Goal: Check status: Check status

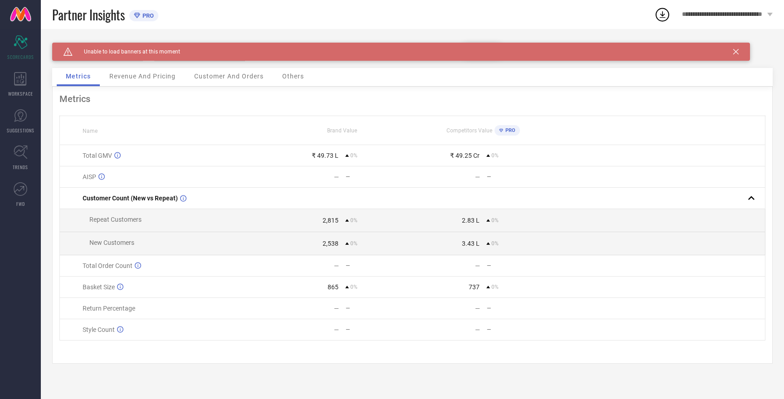
click at [737, 53] on icon at bounding box center [735, 51] width 5 height 5
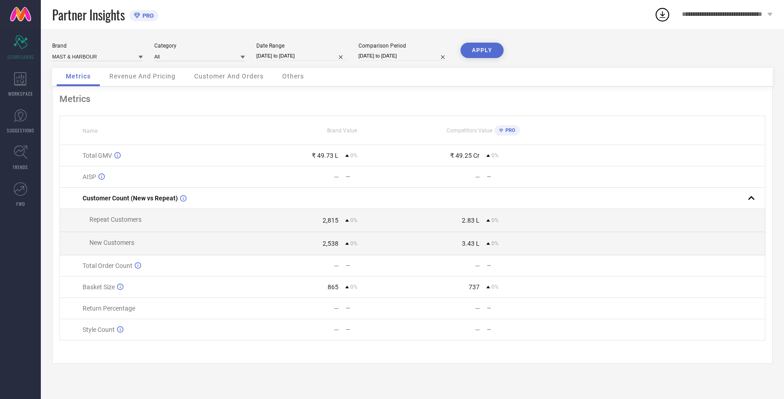
select select "8"
select select "2025"
select select "9"
select select "2025"
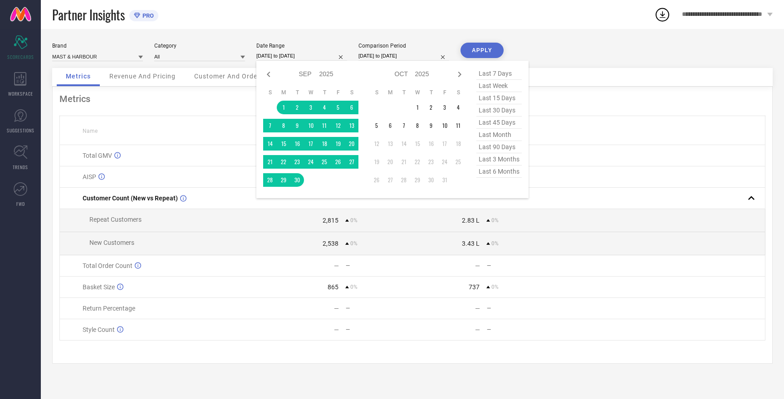
click at [297, 58] on input "[DATE] to [DATE]" at bounding box center [301, 56] width 91 height 10
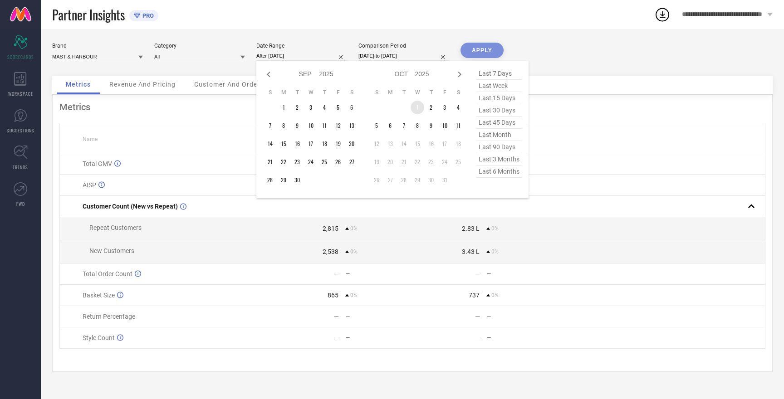
click at [419, 106] on td "1" at bounding box center [417, 108] width 14 height 14
type input "01-10-2025 to 11-10-2025"
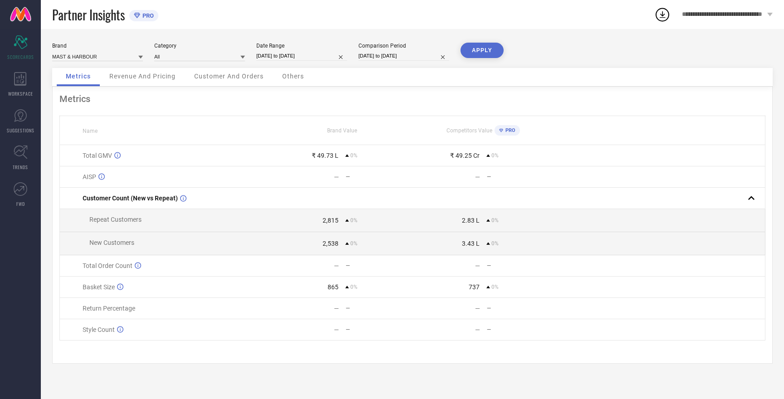
select select "8"
select select "2025"
select select "9"
select select "2025"
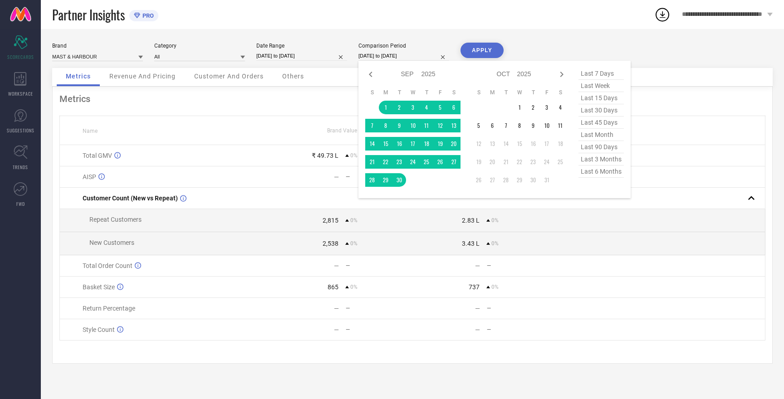
click at [395, 55] on input "[DATE] to [DATE]" at bounding box center [403, 56] width 91 height 10
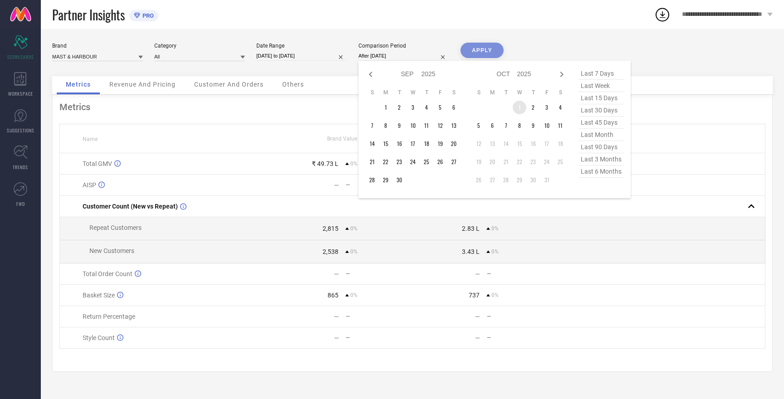
click at [522, 106] on td "1" at bounding box center [519, 108] width 14 height 14
type input "01-10-2025 to 11-10-2025"
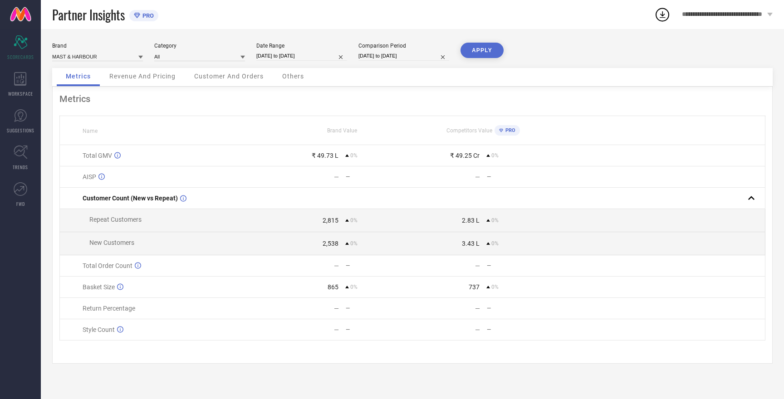
click at [487, 50] on button "APPLY" at bounding box center [481, 50] width 43 height 15
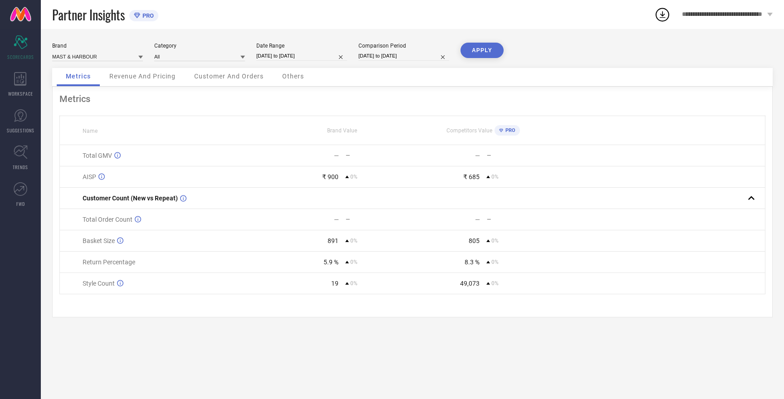
click at [487, 50] on button "APPLY" at bounding box center [481, 50] width 43 height 15
click at [270, 58] on input "01-10-2025 to 11-10-2025" at bounding box center [301, 56] width 91 height 10
select select "9"
select select "2025"
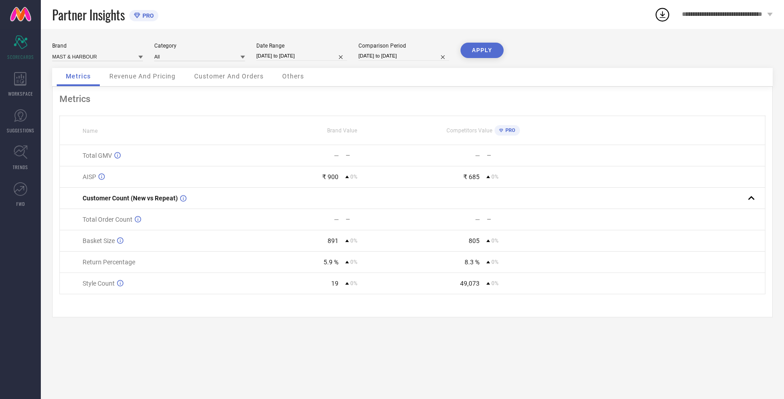
select select "10"
select select "2025"
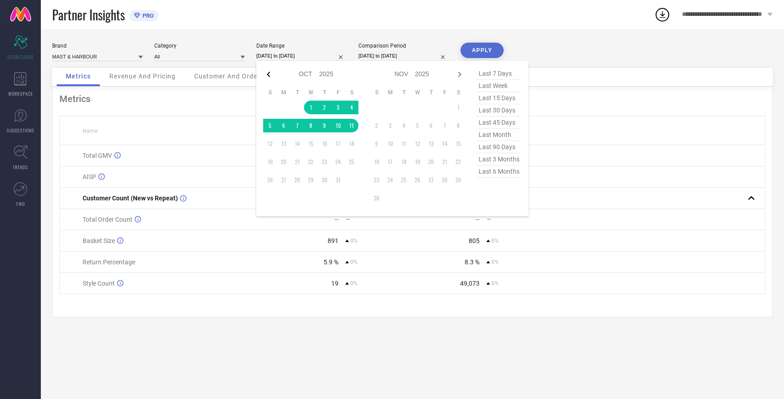
click at [268, 73] on icon at bounding box center [268, 74] width 3 height 5
select select "8"
select select "2025"
select select "9"
select select "2025"
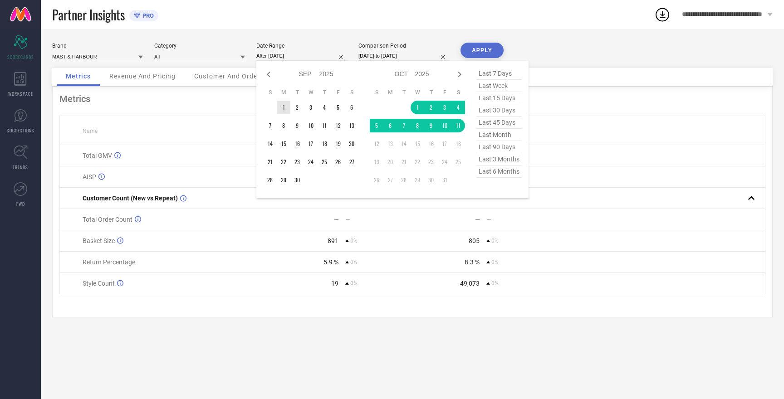
click at [284, 106] on td "1" at bounding box center [284, 108] width 14 height 14
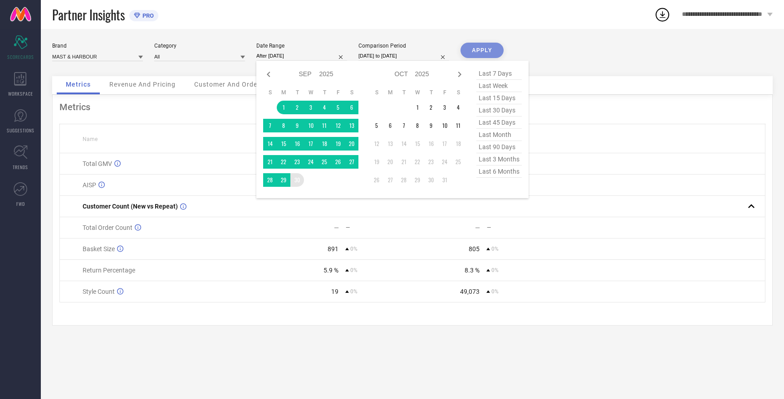
type input "[DATE] to [DATE]"
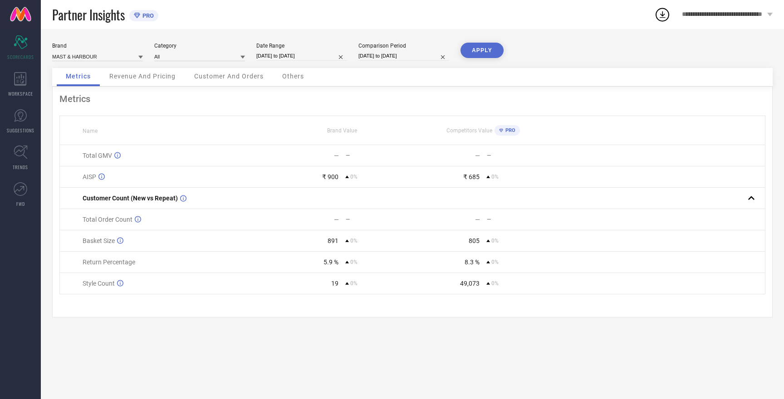
select select "9"
select select "2025"
select select "10"
select select "2025"
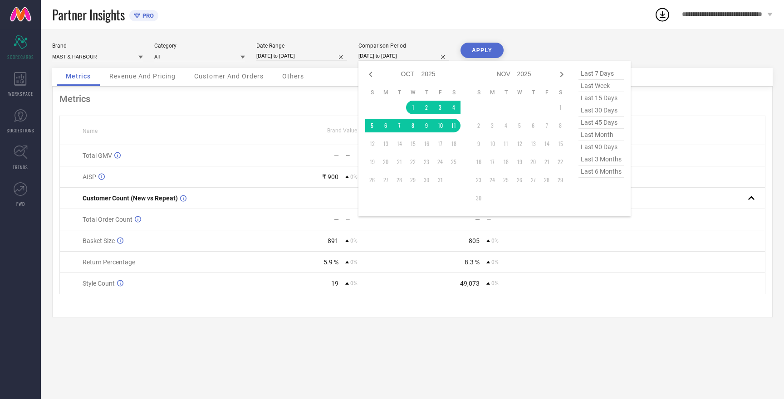
click at [376, 52] on input "01-10-2025 to 11-10-2025" at bounding box center [403, 56] width 91 height 10
click at [370, 69] on icon at bounding box center [370, 74] width 11 height 11
select select "8"
select select "2025"
select select "9"
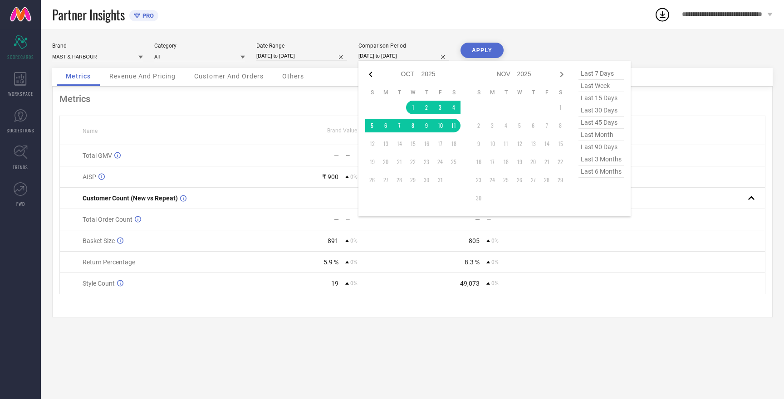
select select "2025"
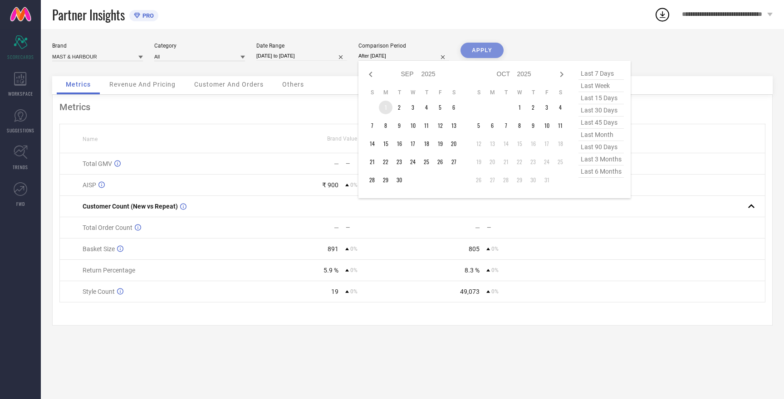
click at [384, 108] on td "1" at bounding box center [386, 108] width 14 height 14
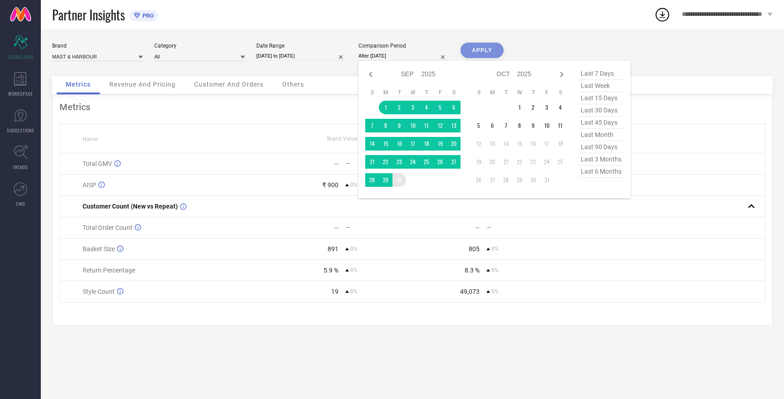
type input "[DATE] to [DATE]"
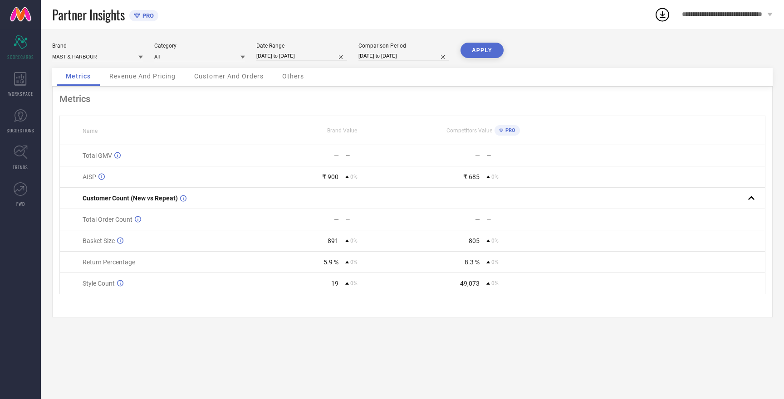
click at [483, 50] on button "APPLY" at bounding box center [481, 50] width 43 height 15
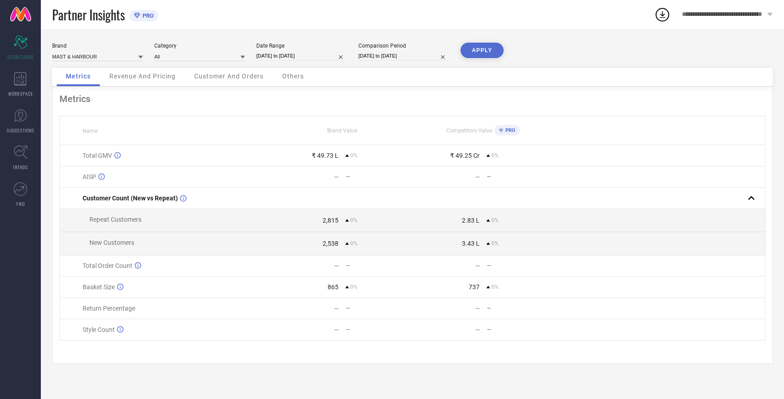
click at [483, 50] on button "APPLY" at bounding box center [481, 50] width 43 height 15
select select "8"
select select "2025"
select select "9"
select select "2025"
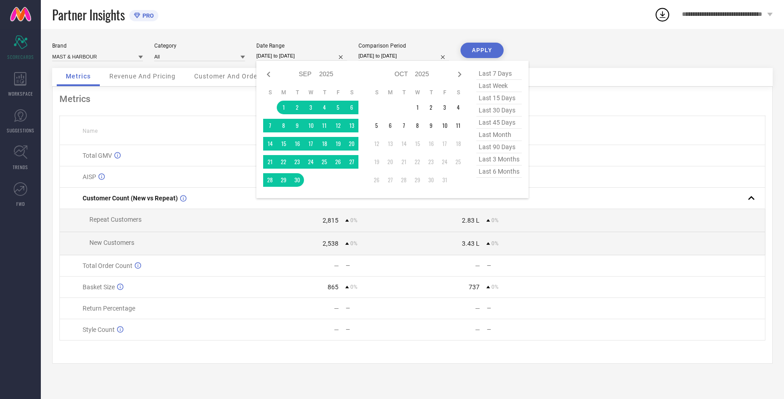
click at [285, 54] on input "[DATE] to [DATE]" at bounding box center [301, 56] width 91 height 10
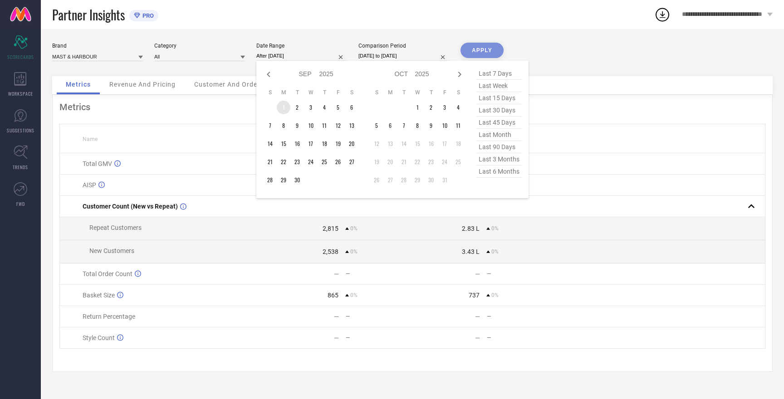
click at [283, 109] on td "1" at bounding box center [284, 108] width 14 height 14
type input "01-09-2025 to 06-09-2025"
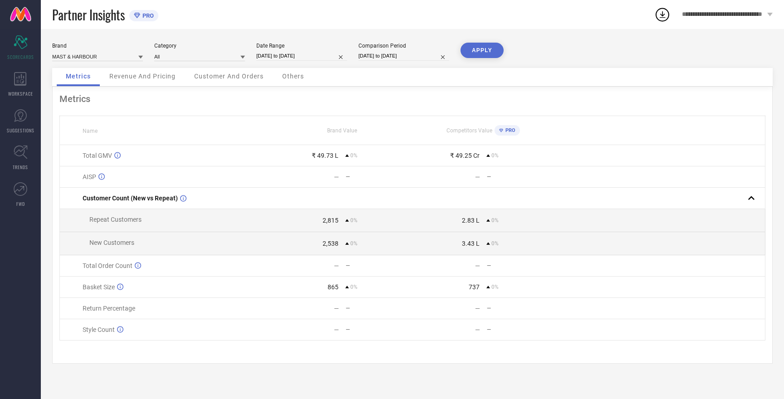
select select "8"
select select "2025"
select select "9"
select select "2025"
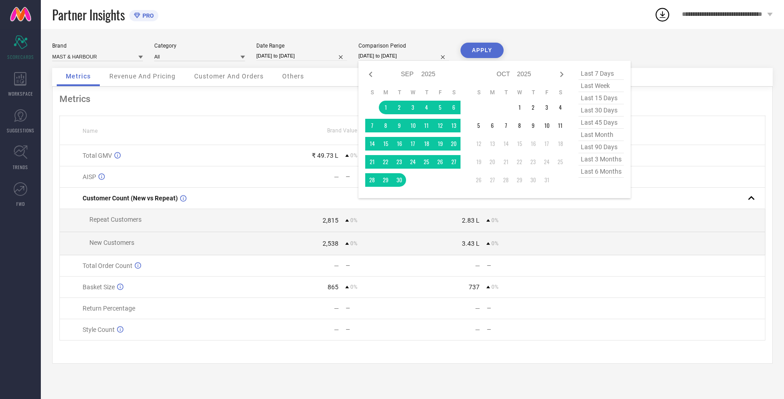
click at [377, 56] on input "[DATE] to [DATE]" at bounding box center [403, 56] width 91 height 10
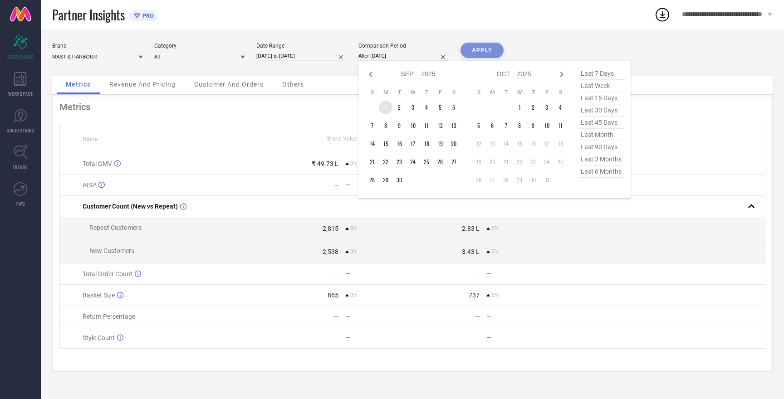
click at [384, 107] on td "1" at bounding box center [386, 108] width 14 height 14
type input "01-09-2025 to 06-09-2025"
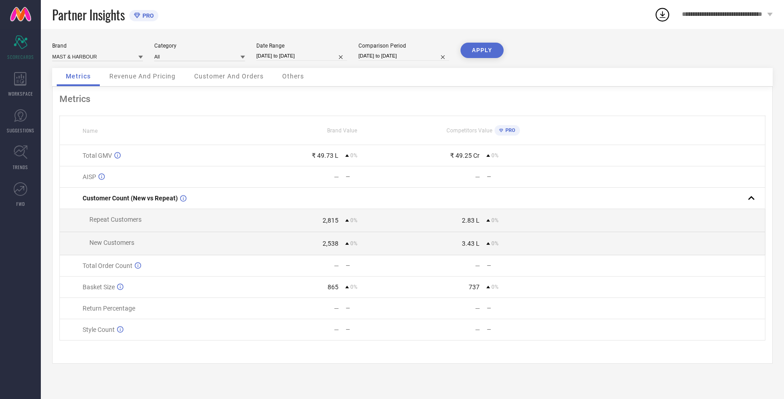
click at [476, 46] on button "APPLY" at bounding box center [481, 50] width 43 height 15
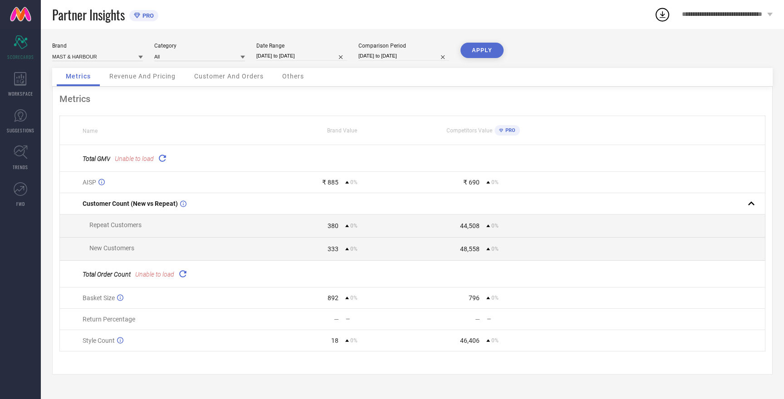
click at [476, 46] on button "APPLY" at bounding box center [481, 50] width 43 height 15
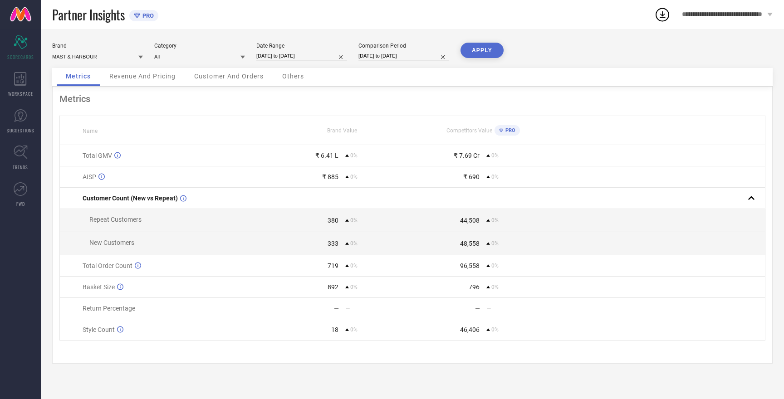
click at [478, 49] on button "APPLY" at bounding box center [481, 50] width 43 height 15
select select "8"
select select "2025"
select select "9"
select select "2025"
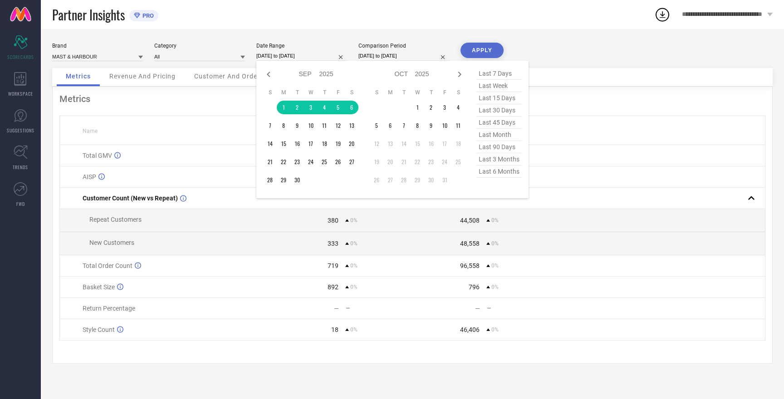
click at [285, 58] on input "01-09-2025 to 06-09-2025" at bounding box center [301, 56] width 91 height 10
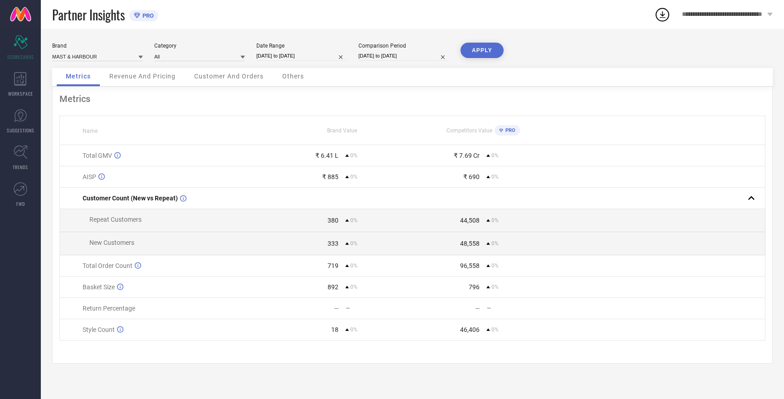
click at [289, 14] on div "Partner Insights PRO" at bounding box center [353, 14] width 602 height 29
click at [86, 57] on input at bounding box center [97, 57] width 91 height 10
click at [82, 87] on span "HERE&NOW" at bounding box center [71, 84] width 29 height 6
type input "All"
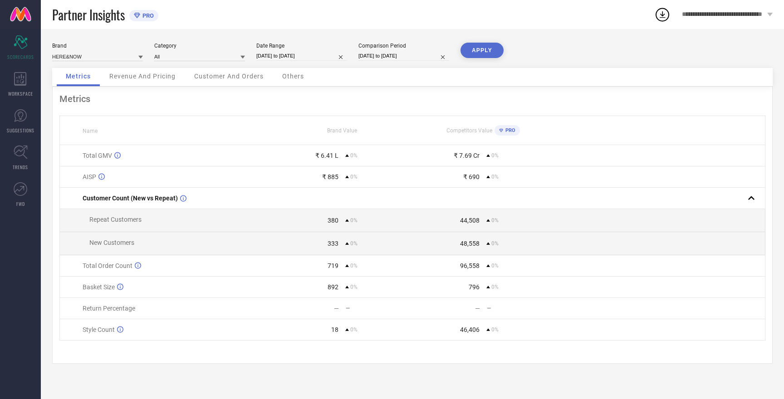
click at [473, 50] on button "APPLY" at bounding box center [481, 50] width 43 height 15
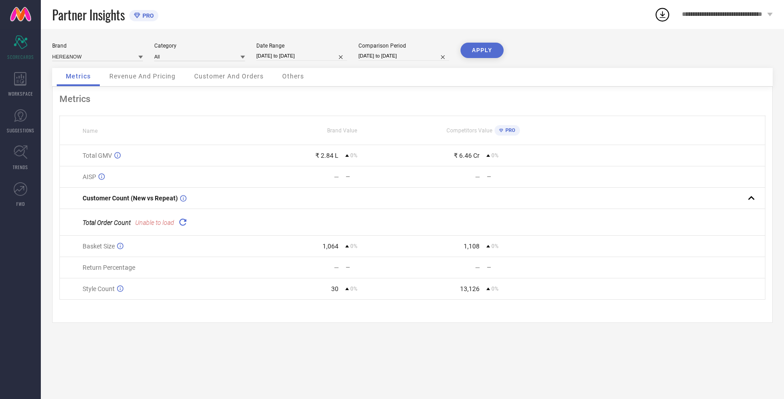
click at [184, 222] on icon at bounding box center [182, 222] width 10 height 10
click at [483, 51] on button "APPLY" at bounding box center [481, 50] width 43 height 15
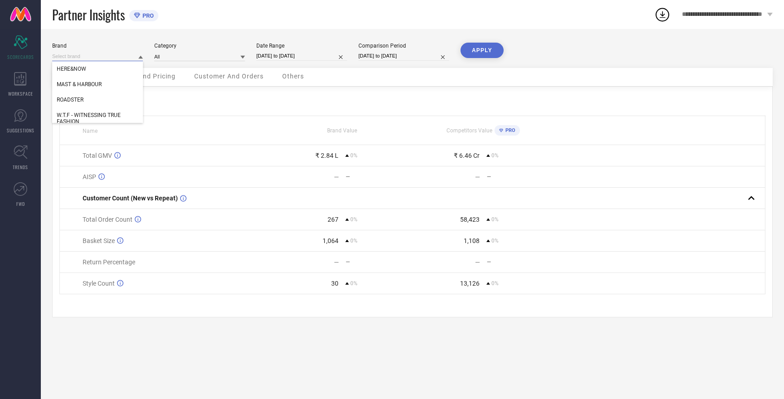
click at [95, 57] on input at bounding box center [97, 57] width 91 height 10
click at [89, 102] on div "ROADSTER" at bounding box center [97, 99] width 91 height 15
type input "All"
click at [481, 50] on button "APPLY" at bounding box center [481, 50] width 43 height 15
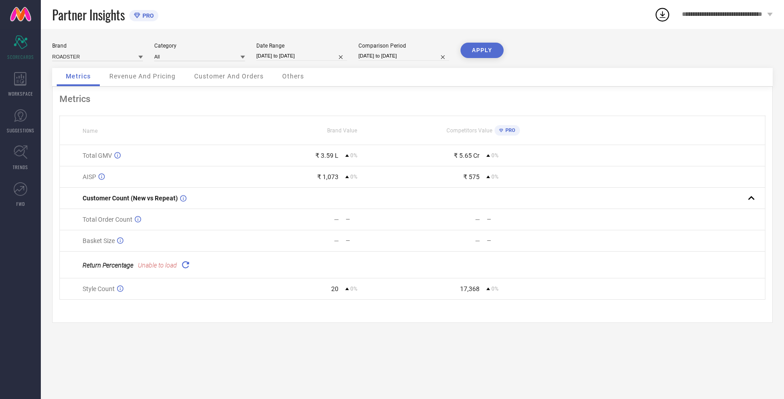
click at [183, 267] on icon at bounding box center [185, 264] width 10 height 10
